Goal: Book appointment/travel/reservation

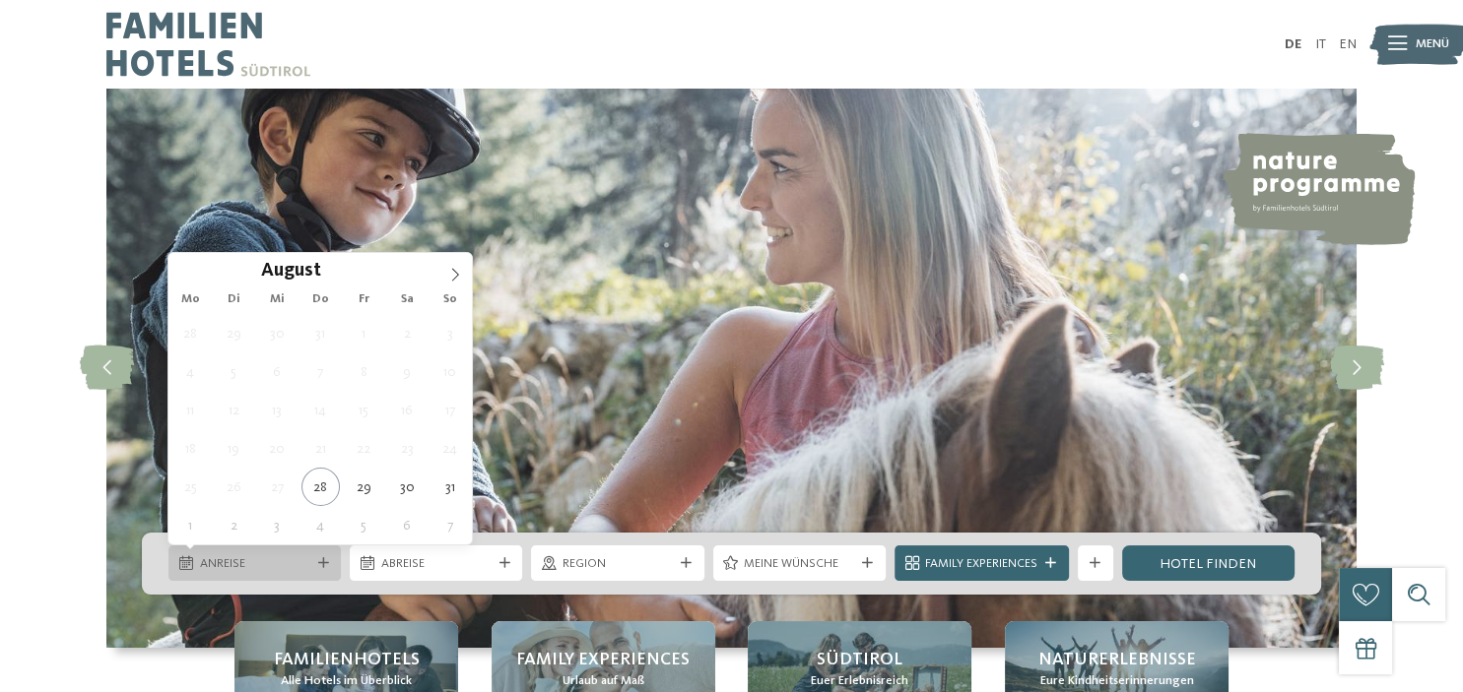
click at [256, 562] on span "Anreise" at bounding box center [255, 564] width 110 height 18
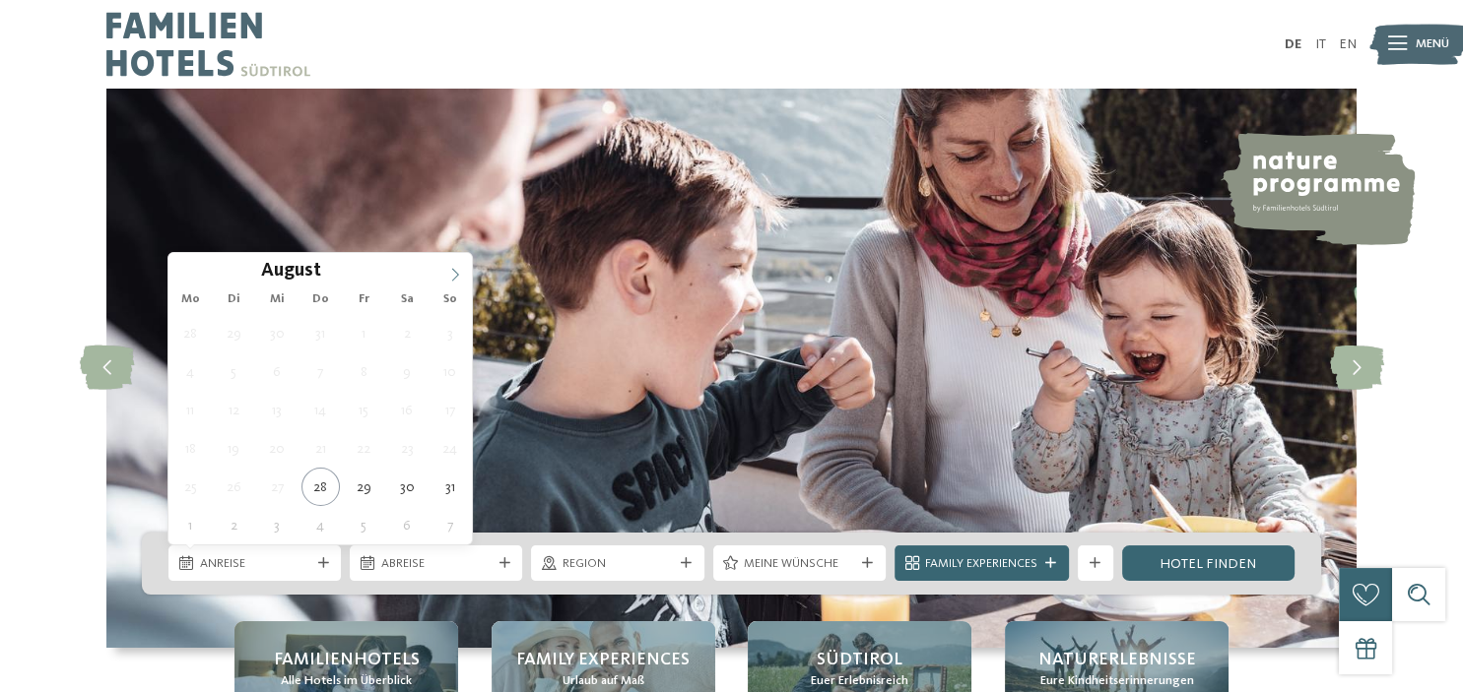
click at [458, 278] on icon at bounding box center [455, 275] width 14 height 14
type div "[DATE]"
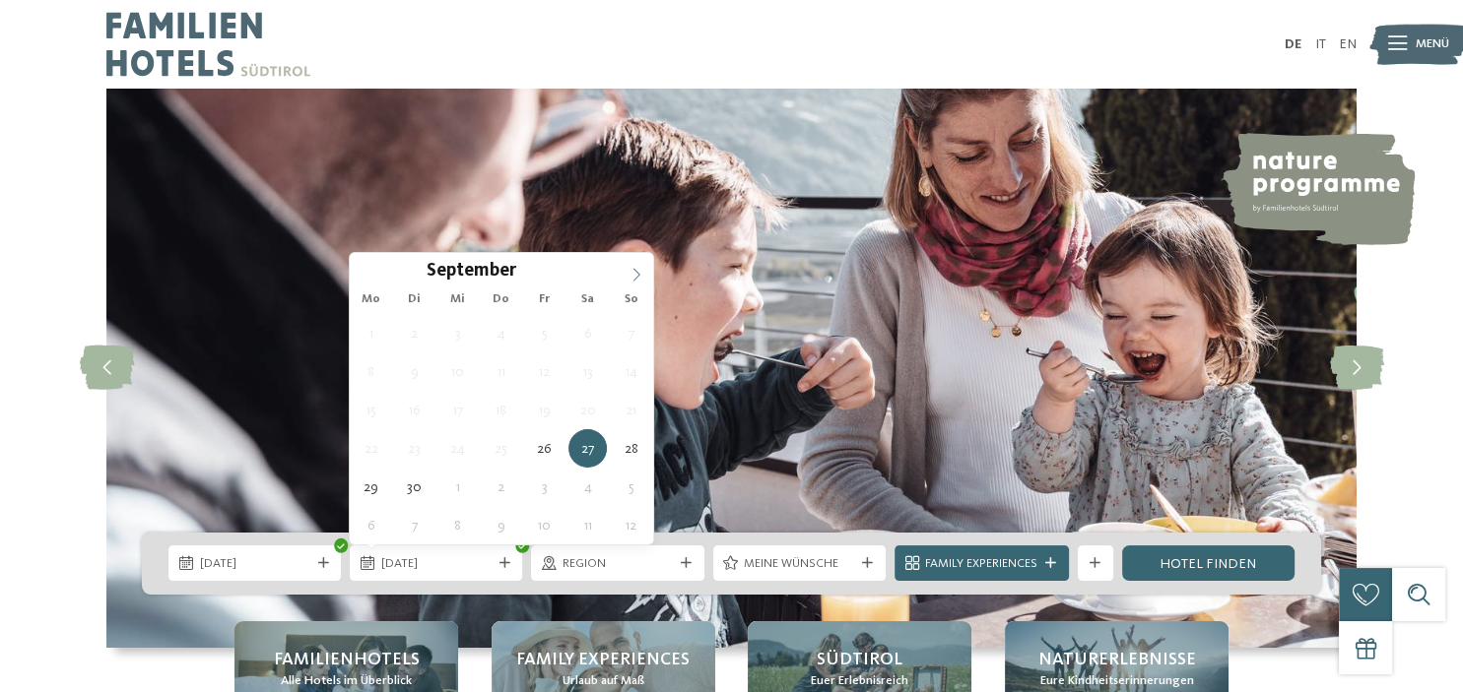
click at [638, 280] on icon at bounding box center [636, 275] width 14 height 14
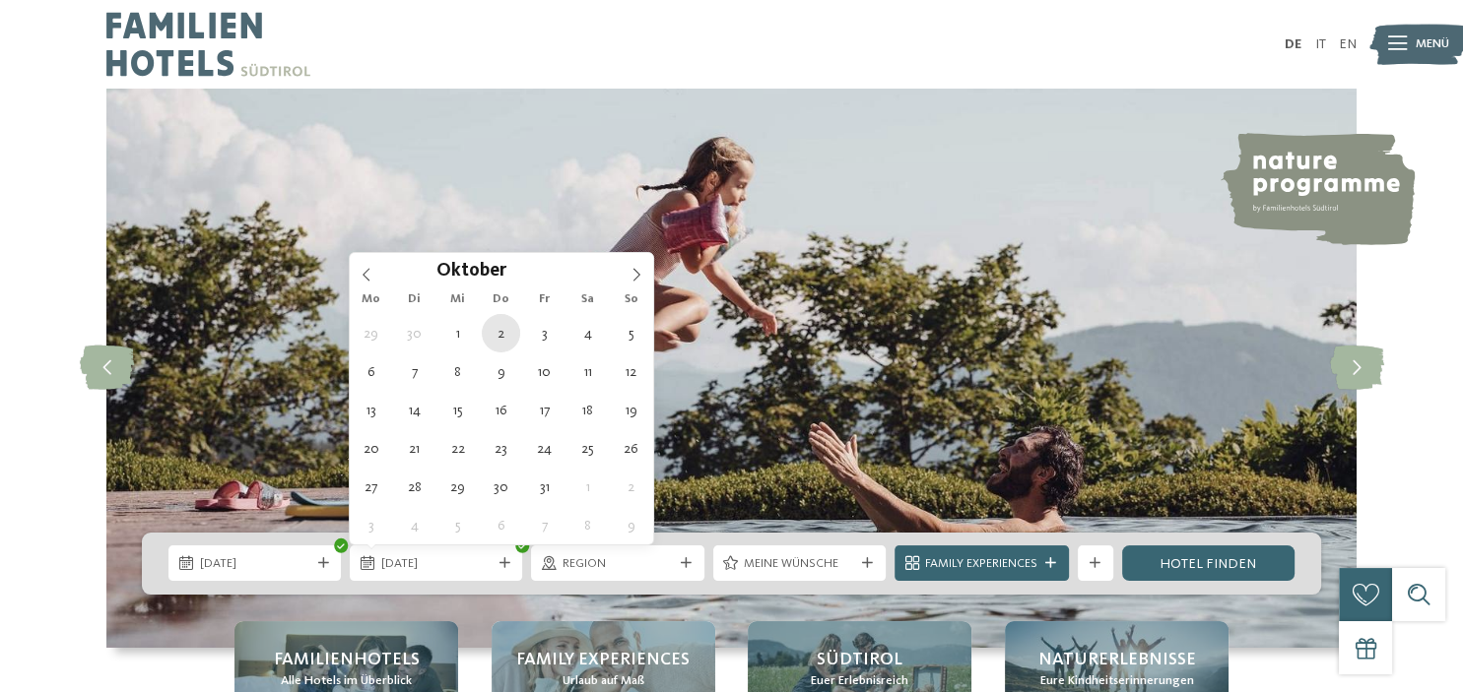
type div "[DATE]"
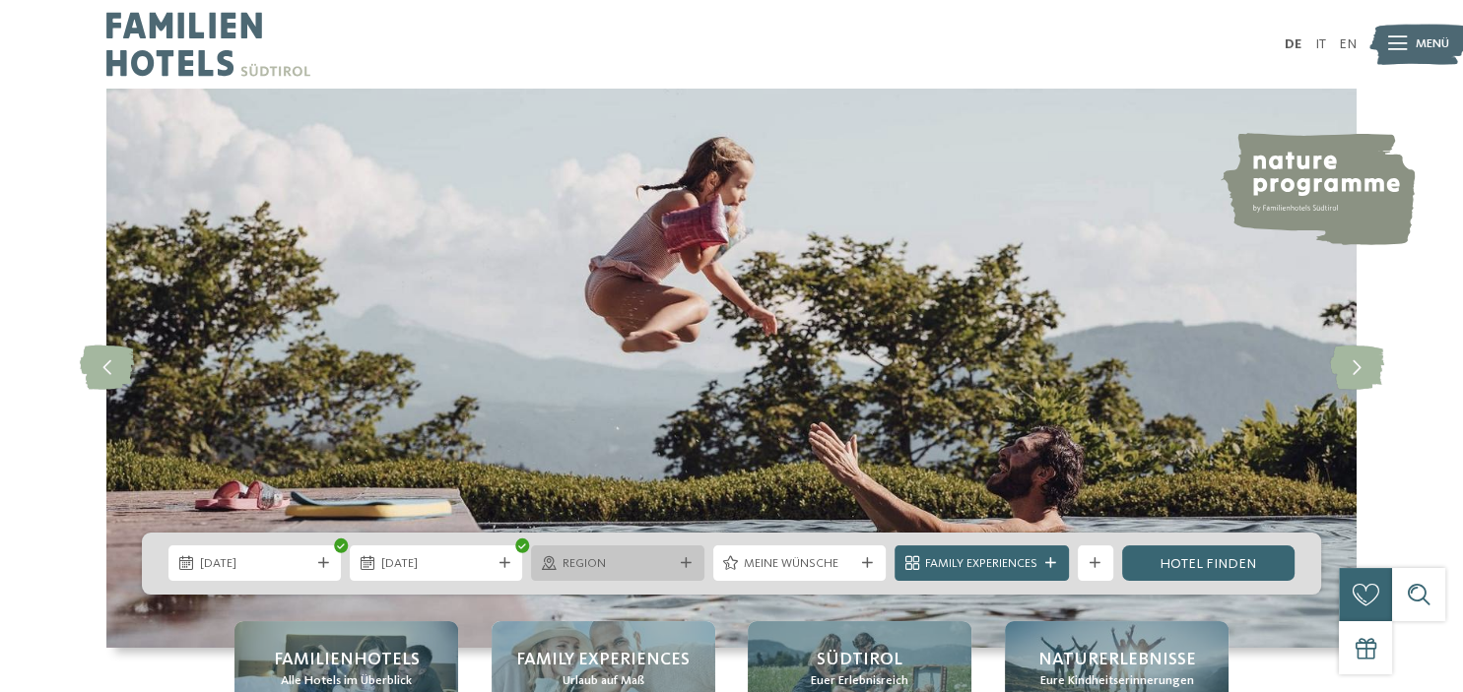
click at [644, 568] on span "Region" at bounding box center [617, 564] width 110 height 18
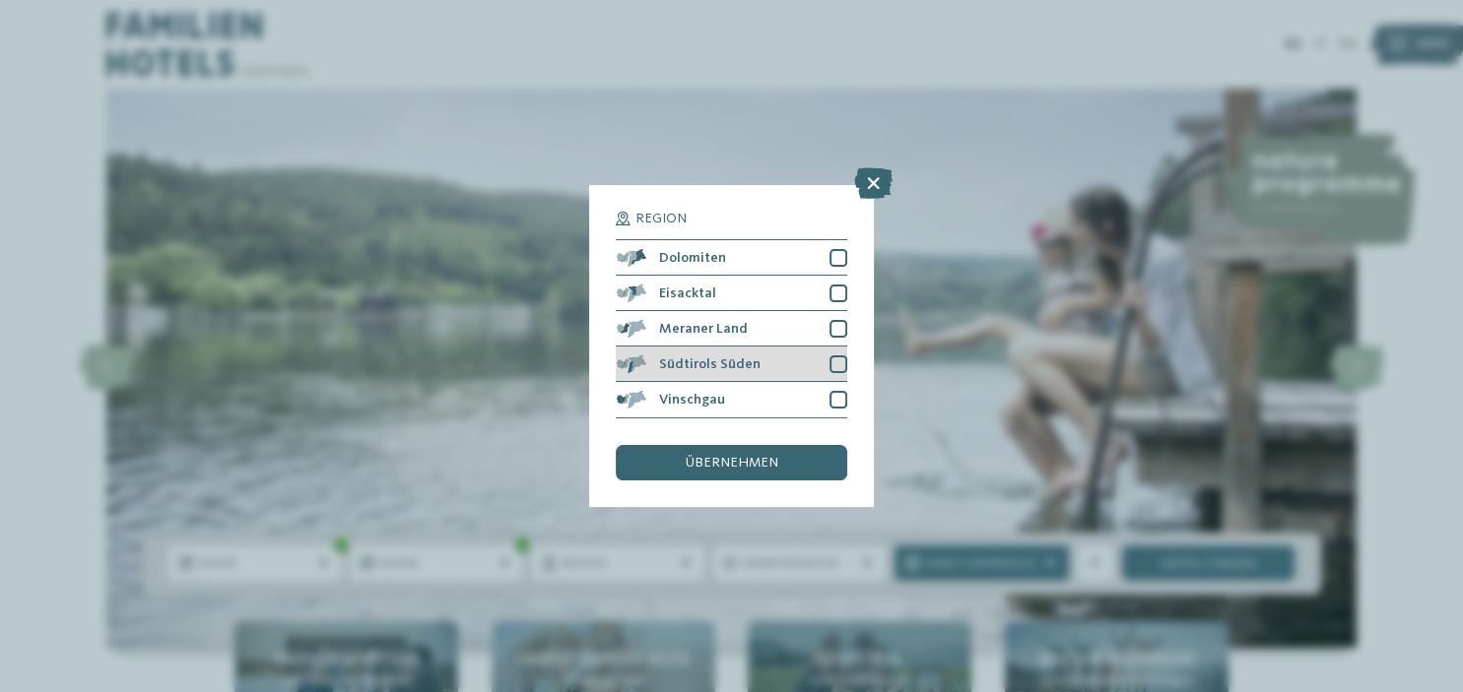
click at [834, 364] on div at bounding box center [838, 365] width 18 height 18
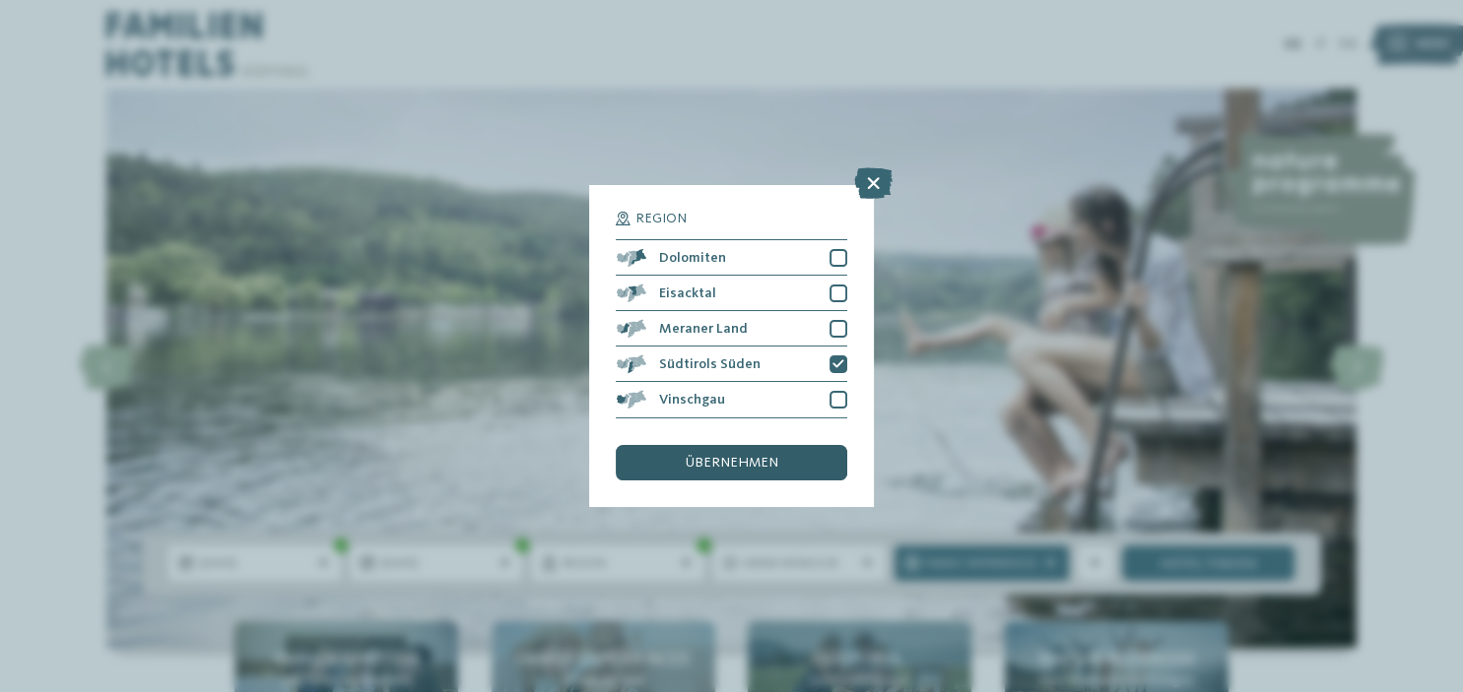
click at [729, 463] on span "übernehmen" at bounding box center [731, 463] width 93 height 14
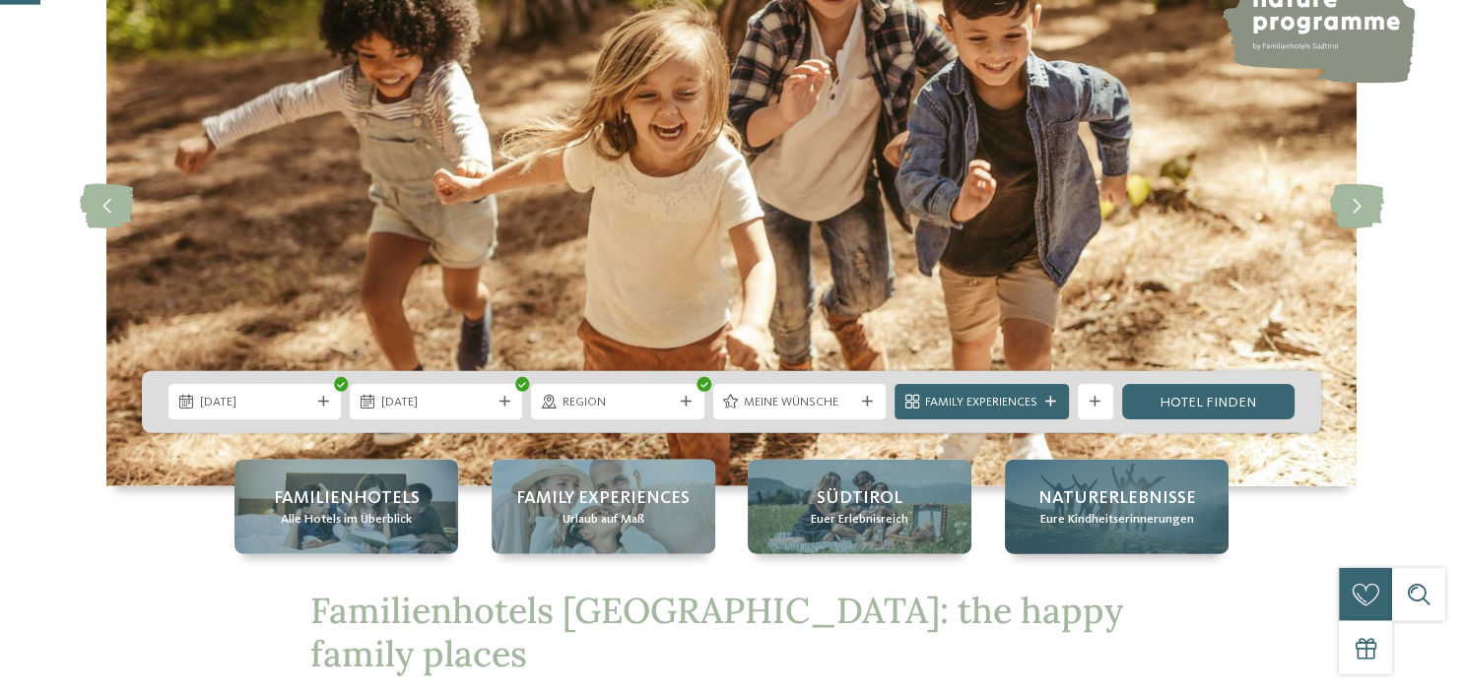
scroll to position [311, 0]
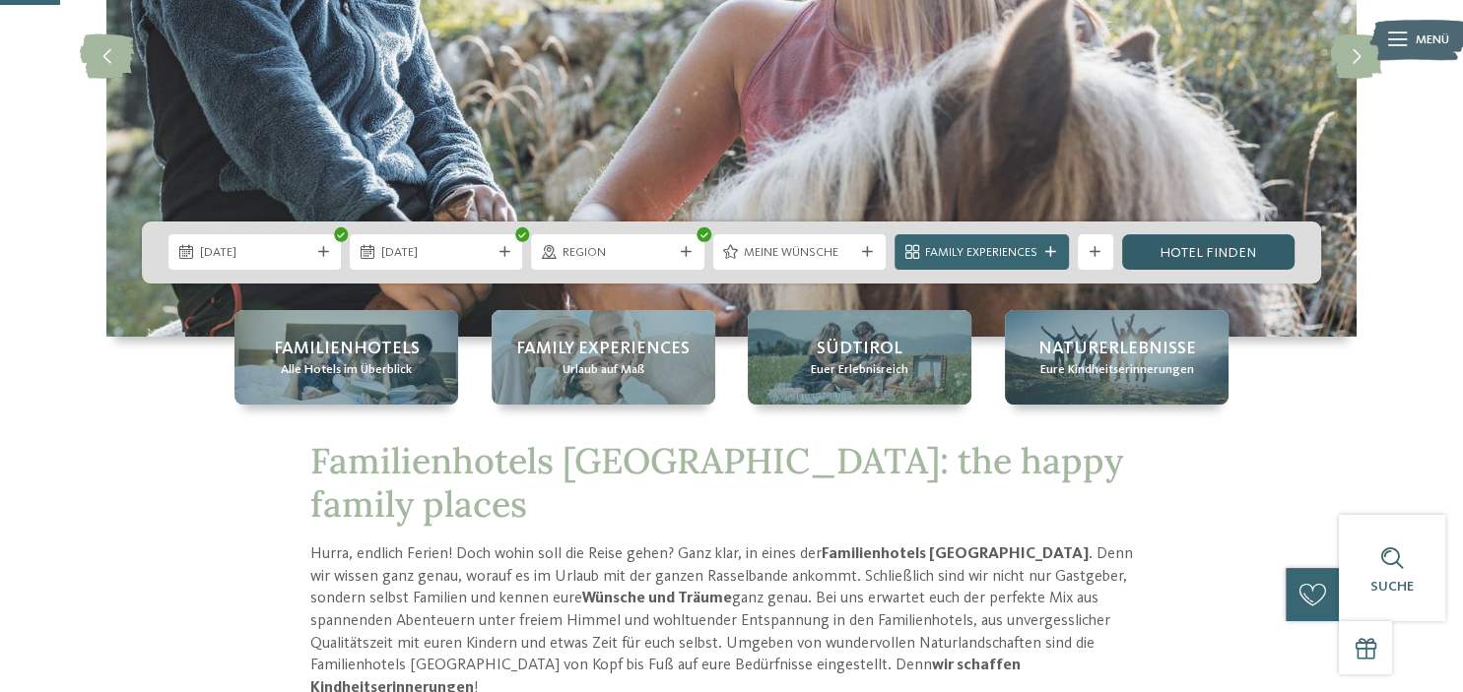
click at [1145, 259] on link "Hotel finden" at bounding box center [1208, 251] width 172 height 35
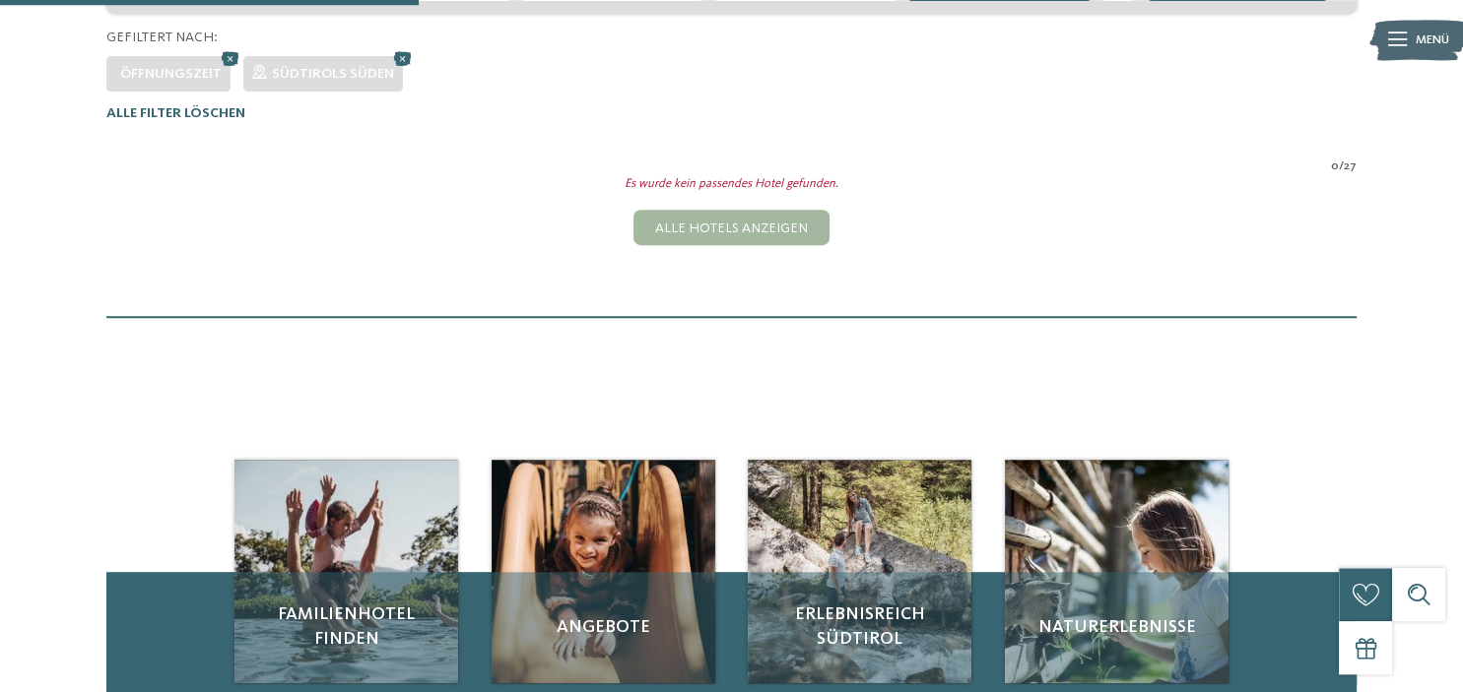
scroll to position [314, 0]
